Goal: Information Seeking & Learning: Learn about a topic

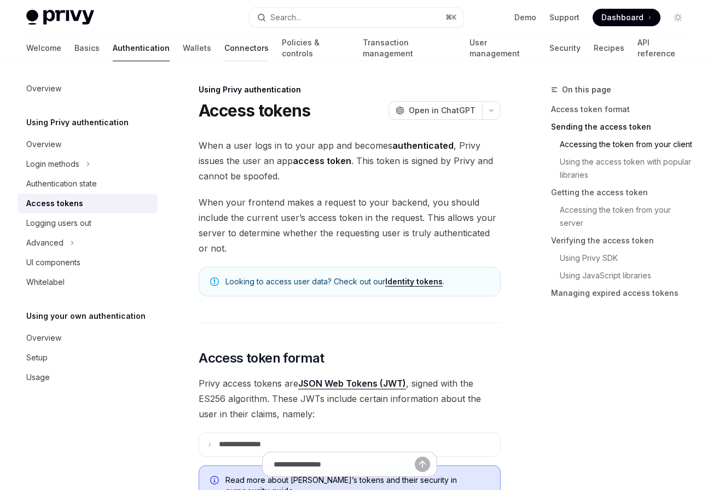
scroll to position [630, 0]
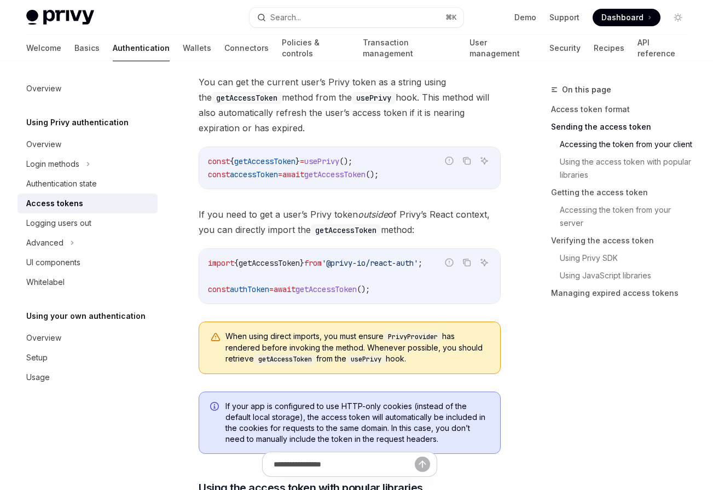
click at [460, 125] on div "You can get the current user’s Privy token as a string using the getAccessToken…" at bounding box center [350, 228] width 302 height 309
click at [638, 45] on link "API reference" at bounding box center [662, 48] width 49 height 26
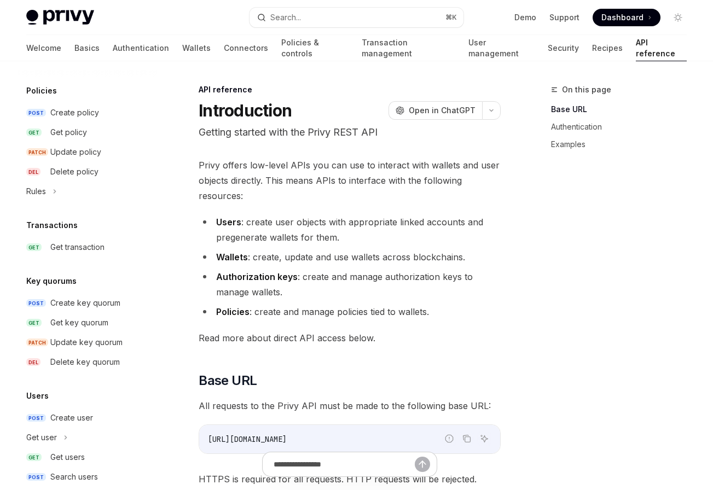
scroll to position [660, 0]
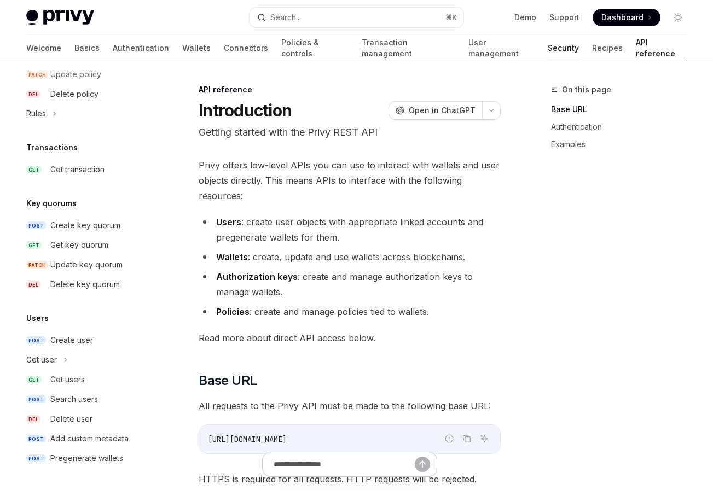
click at [548, 45] on link "Security" at bounding box center [563, 48] width 31 height 26
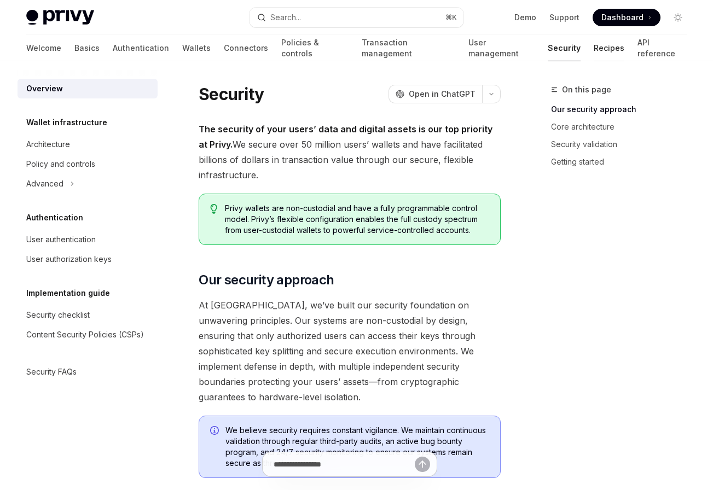
click at [594, 46] on link "Recipes" at bounding box center [609, 48] width 31 height 26
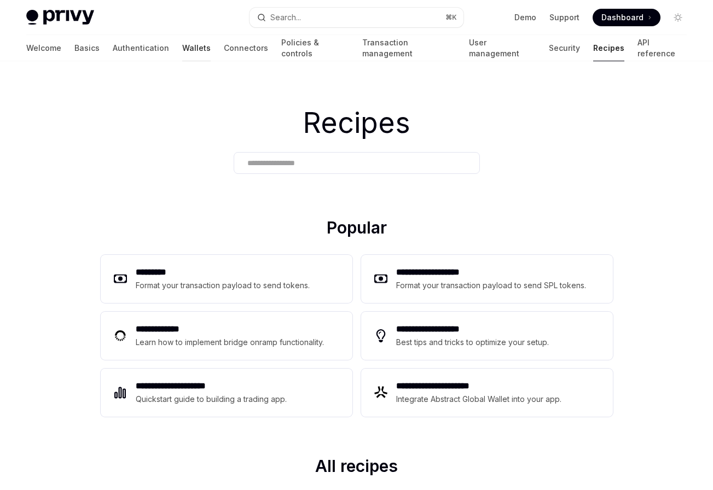
click at [182, 47] on link "Wallets" at bounding box center [196, 48] width 28 height 26
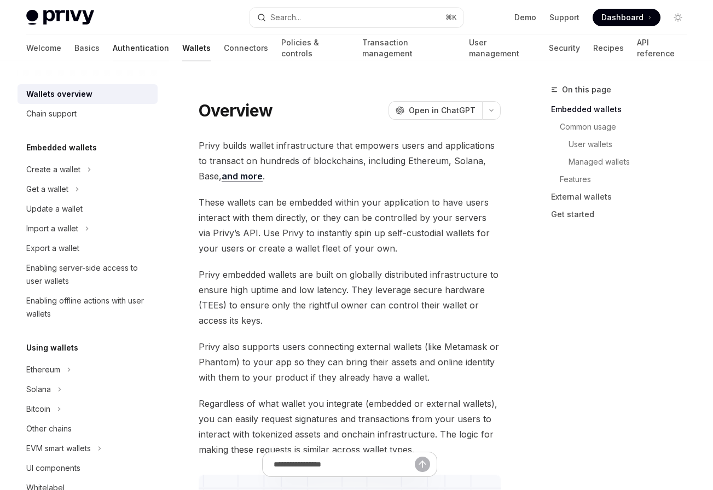
click at [113, 53] on link "Authentication" at bounding box center [141, 48] width 56 height 26
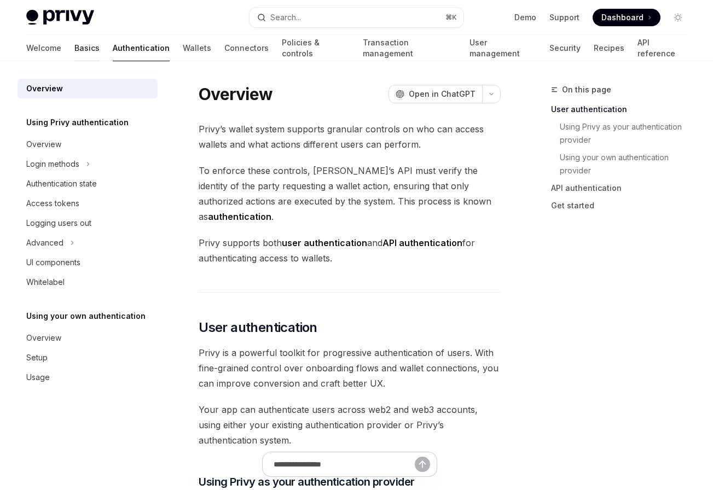
click at [74, 54] on link "Basics" at bounding box center [86, 48] width 25 height 26
type textarea "*"
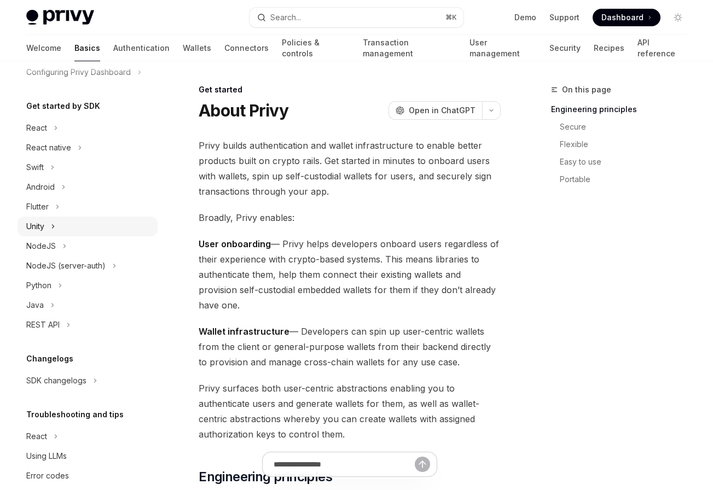
scroll to position [112, 0]
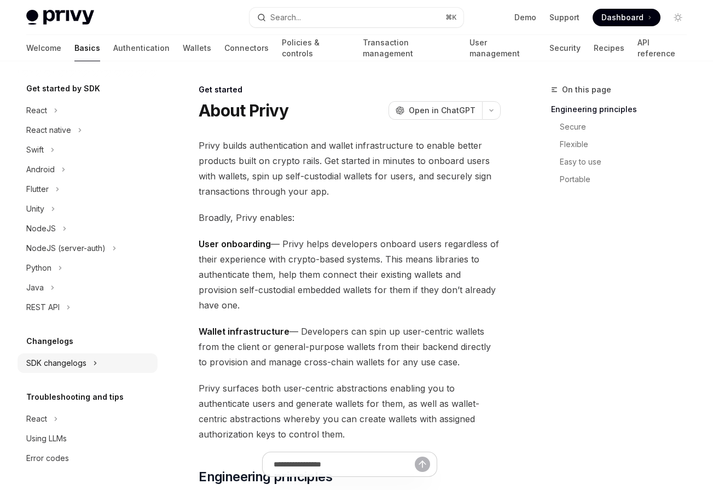
click at [79, 363] on div "SDK changelogs" at bounding box center [56, 363] width 60 height 13
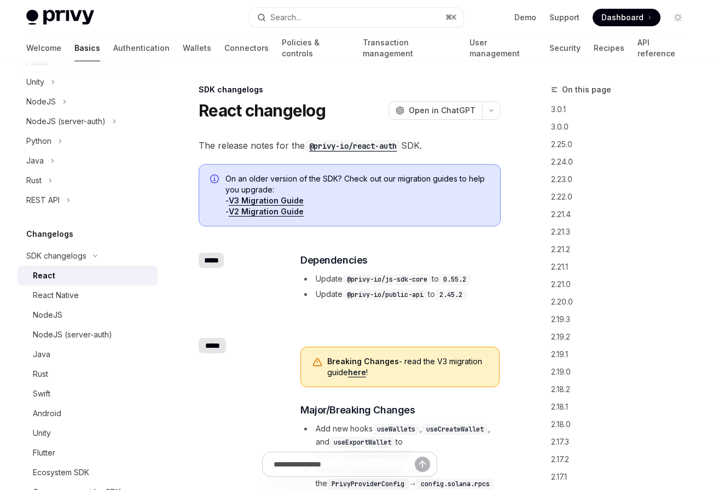
click at [367, 143] on code "@privy-io/react-auth" at bounding box center [353, 146] width 96 height 12
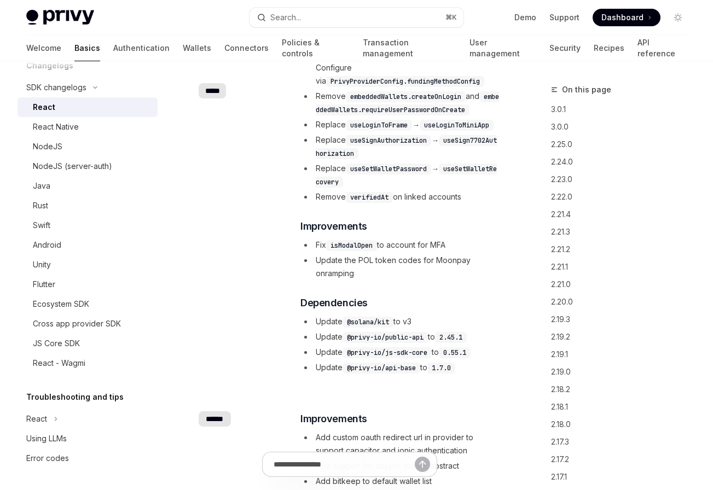
scroll to position [605, 0]
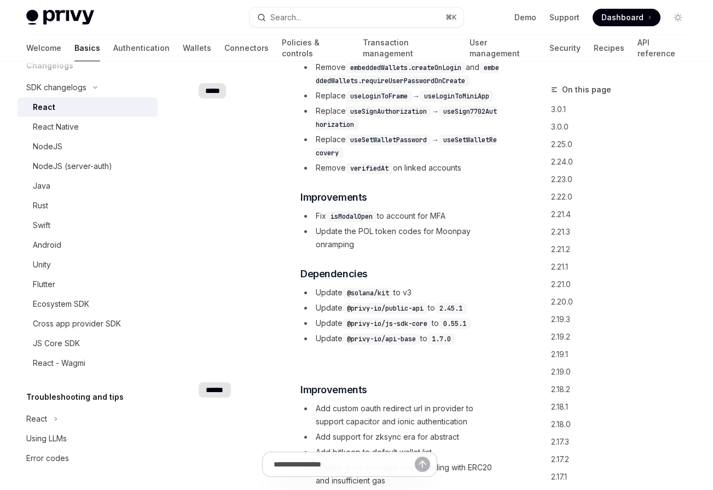
click at [61, 14] on img at bounding box center [60, 17] width 68 height 15
type textarea "*"
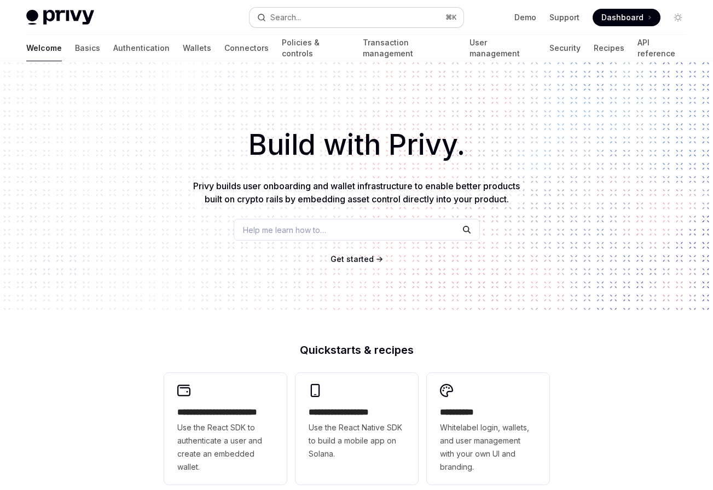
click at [296, 19] on div "Search..." at bounding box center [285, 17] width 31 height 13
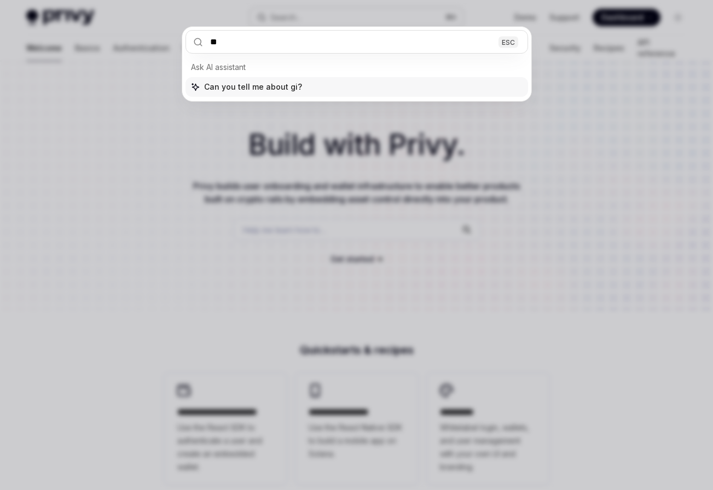
type input "*"
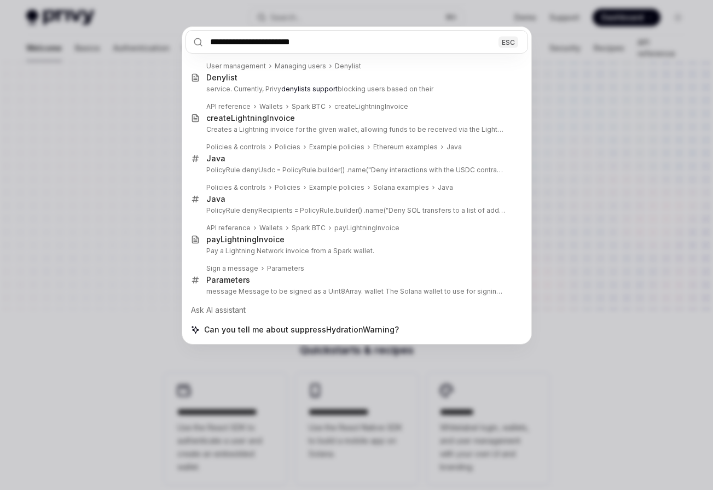
click at [247, 41] on input "**********" at bounding box center [357, 42] width 343 height 24
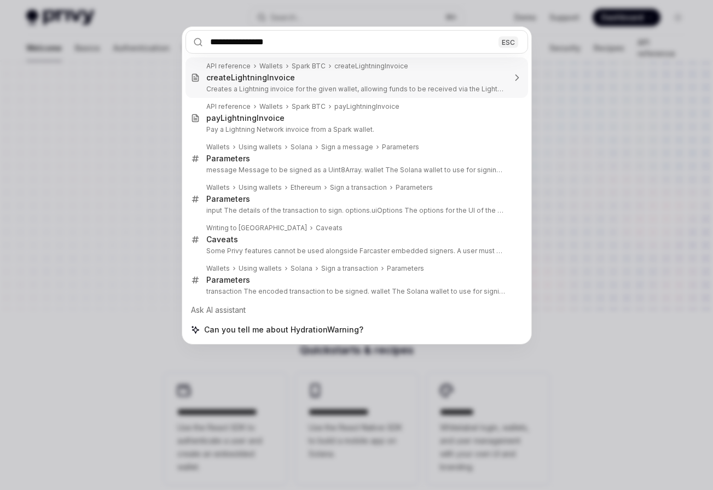
click at [305, 44] on input "**********" at bounding box center [357, 42] width 343 height 24
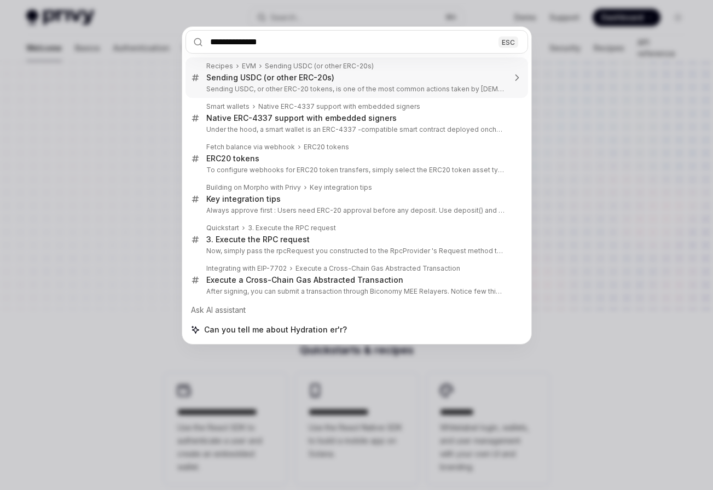
type input "**********"
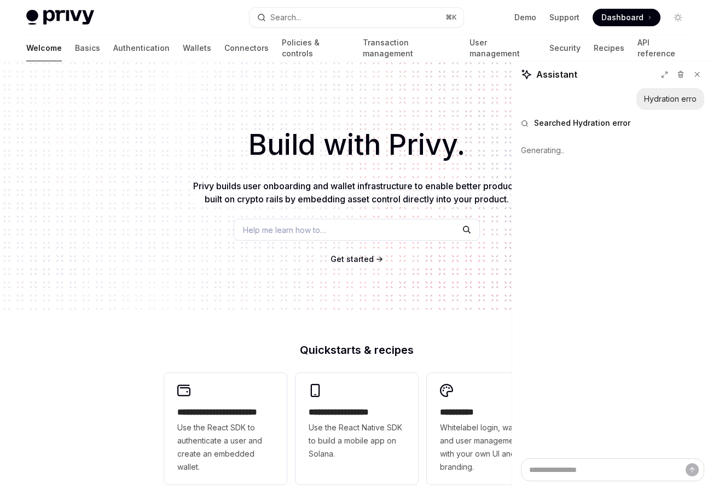
type textarea "*"
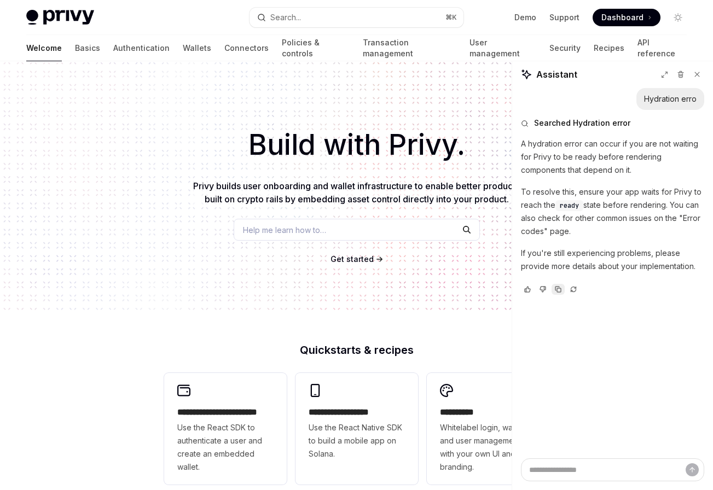
click at [562, 292] on button "Copy chat response" at bounding box center [558, 289] width 13 height 11
click at [93, 227] on div "Build with Privy. Privy builds user onboarding and wallet infrastructure to ena…" at bounding box center [356, 186] width 713 height 250
